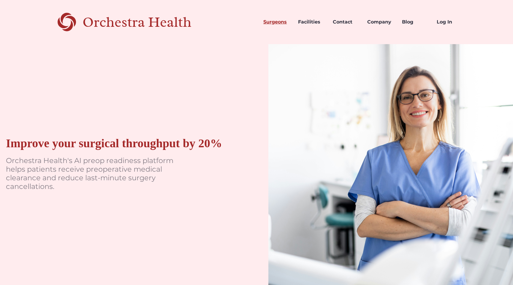
click at [280, 22] on link "Surgeons" at bounding box center [276, 22] width 35 height 20
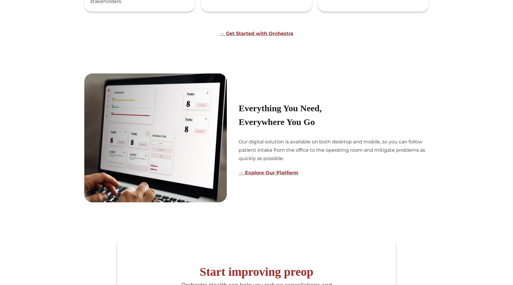
scroll to position [400, 0]
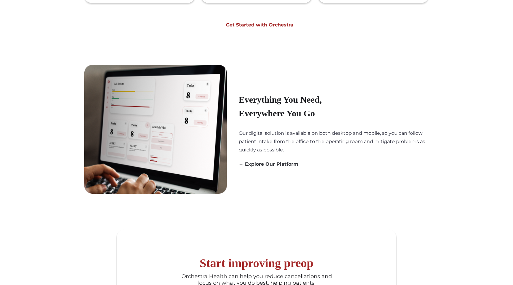
click at [280, 162] on link "→ Explore Our Platform" at bounding box center [269, 164] width 60 height 6
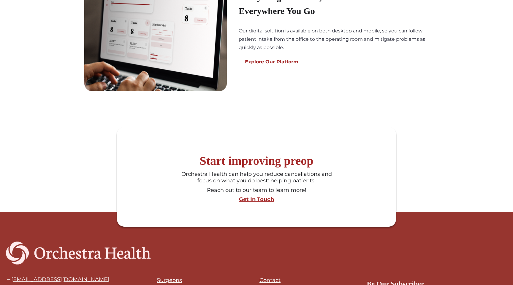
scroll to position [585, 0]
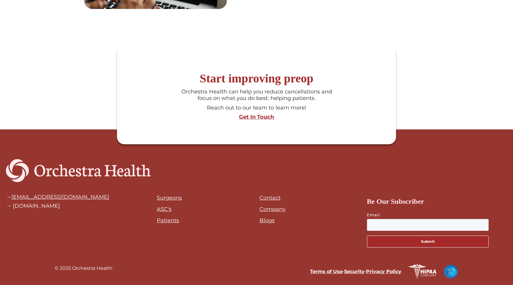
click at [263, 221] on link "Blogs" at bounding box center [267, 220] width 15 height 7
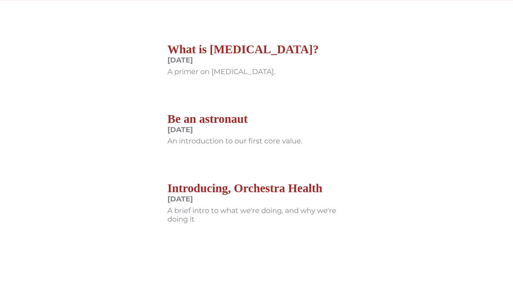
scroll to position [145, 0]
click at [255, 50] on h2 "What is Perioperative Care?" at bounding box center [244, 49] width 152 height 14
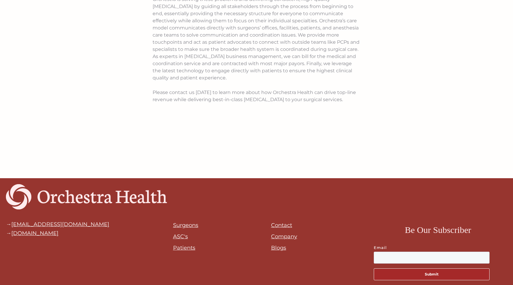
scroll to position [900, 0]
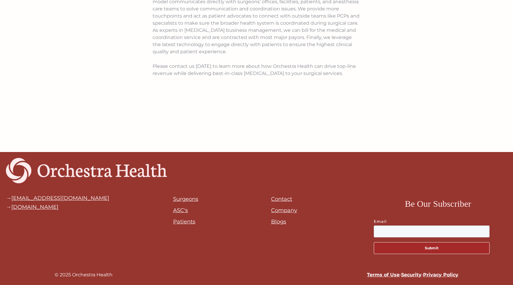
click at [182, 211] on link "ASC's" at bounding box center [180, 210] width 15 height 7
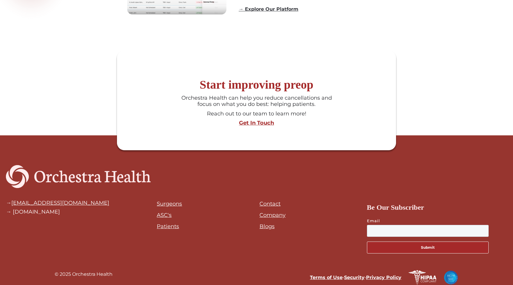
scroll to position [542, 0]
